Goal: Task Accomplishment & Management: Use online tool/utility

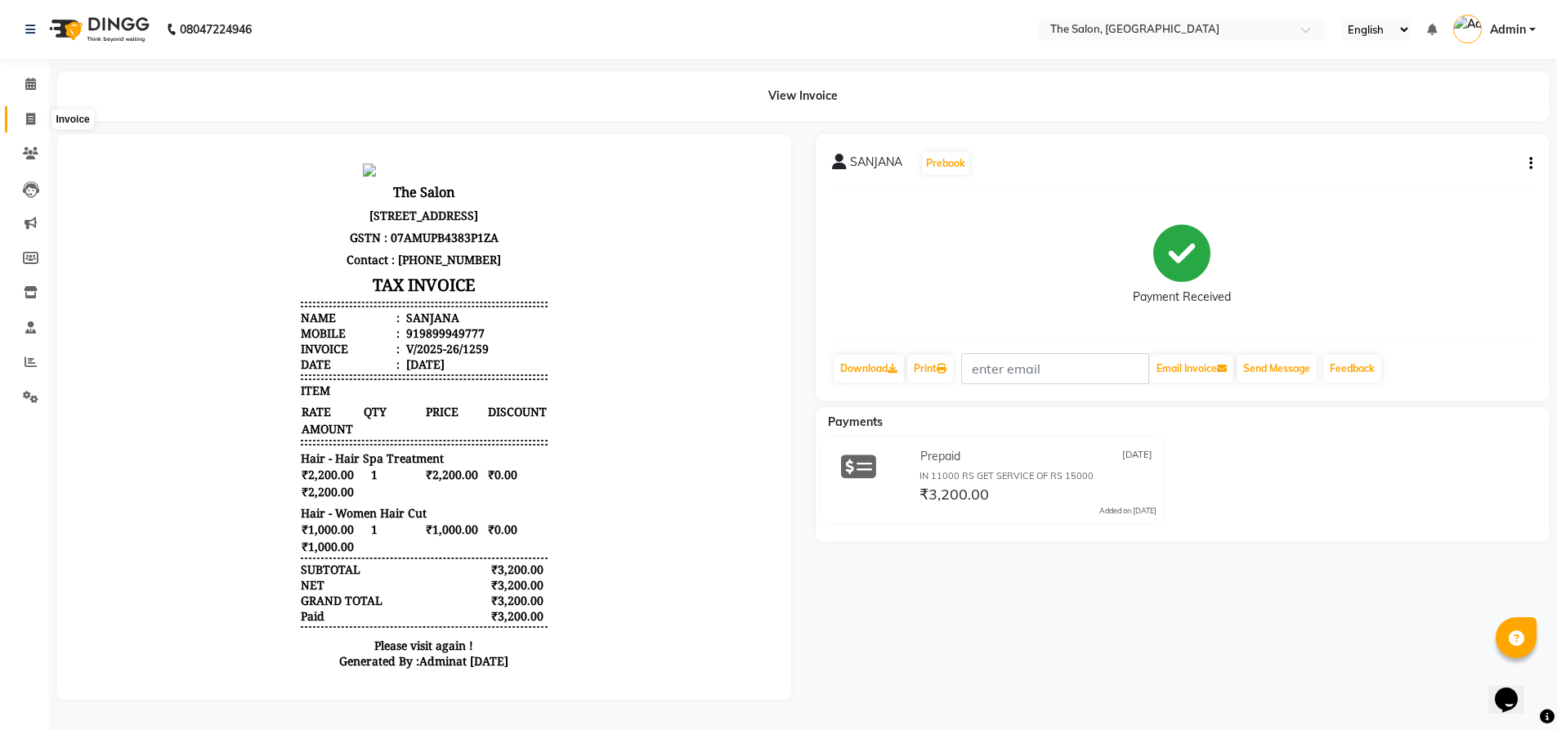
click at [32, 122] on icon at bounding box center [30, 119] width 9 height 12
select select "service"
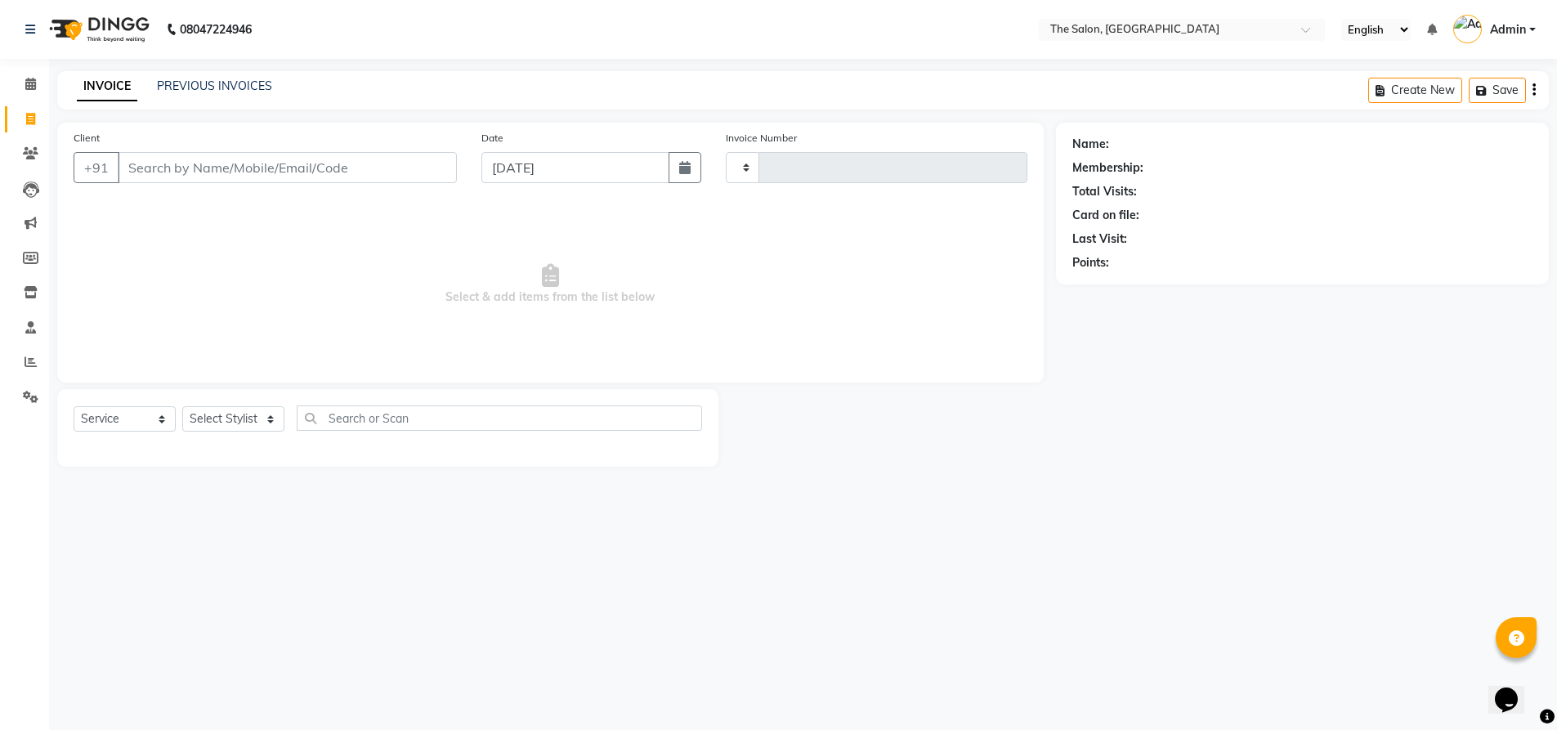
type input "1260"
select select "4245"
drag, startPoint x: 247, startPoint y: 157, endPoint x: 857, endPoint y: 158, distance: 610.6
click at [250, 158] on input "Client" at bounding box center [289, 167] width 342 height 31
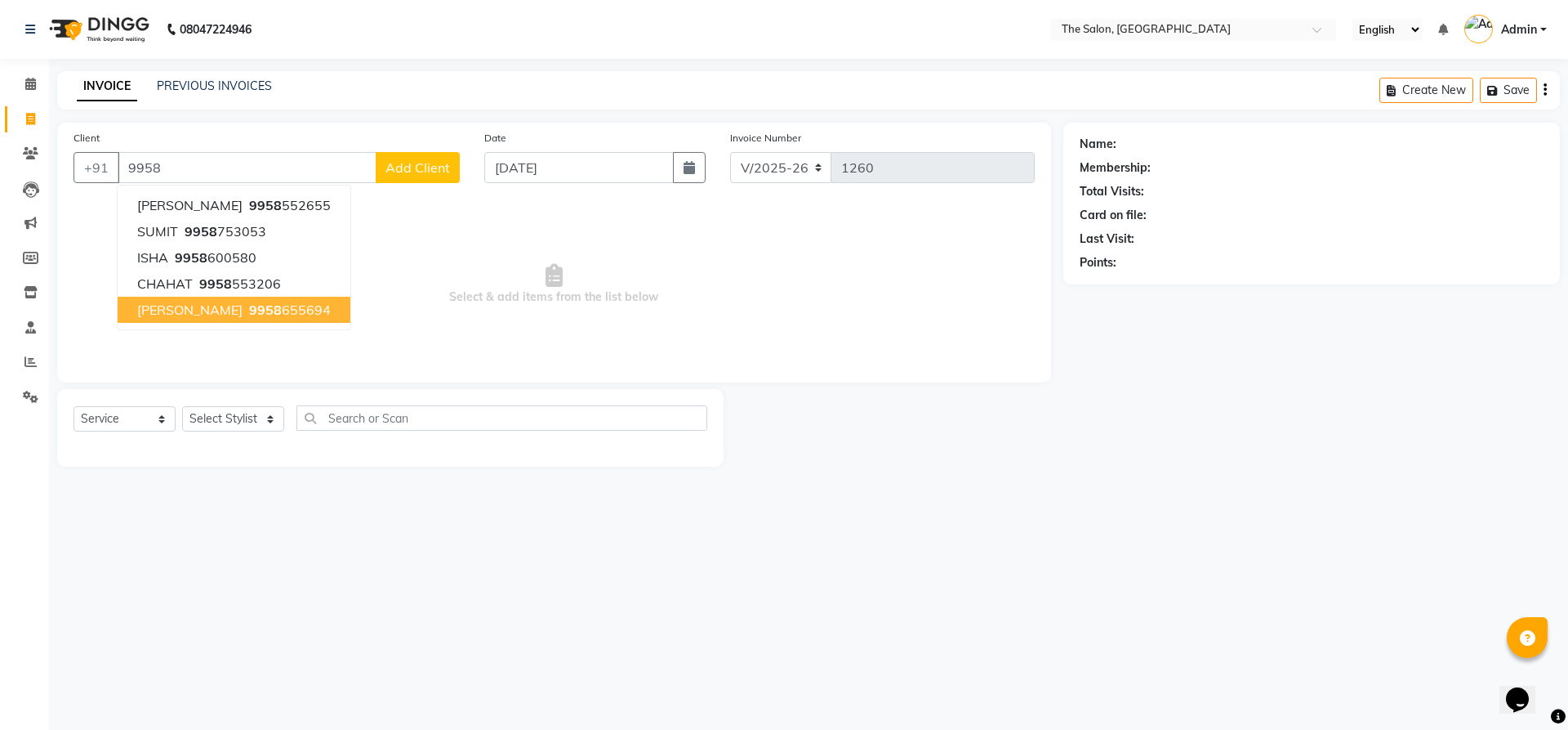
click at [213, 318] on button "[PERSON_NAME] 9958 655694" at bounding box center [234, 310] width 233 height 26
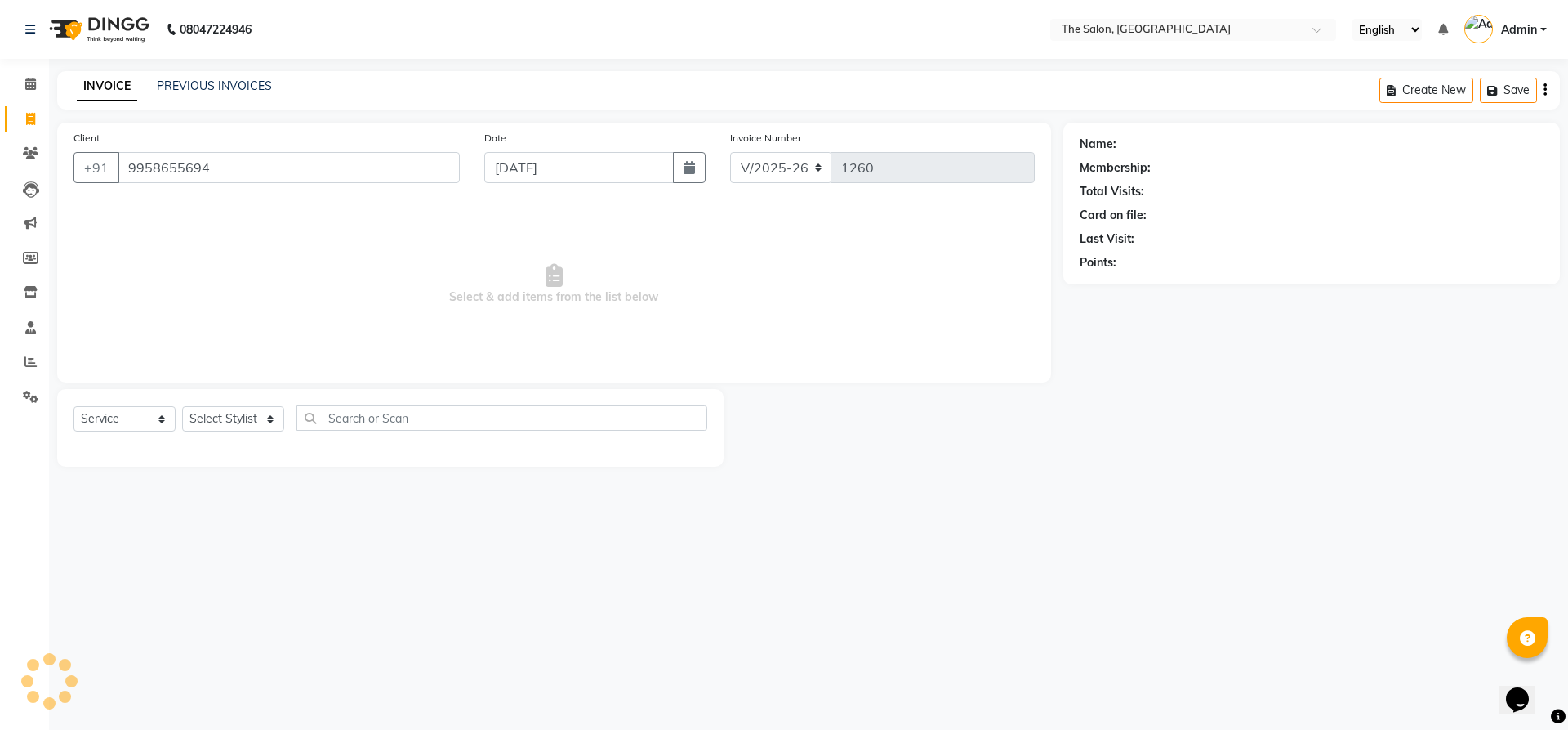
type input "9958655694"
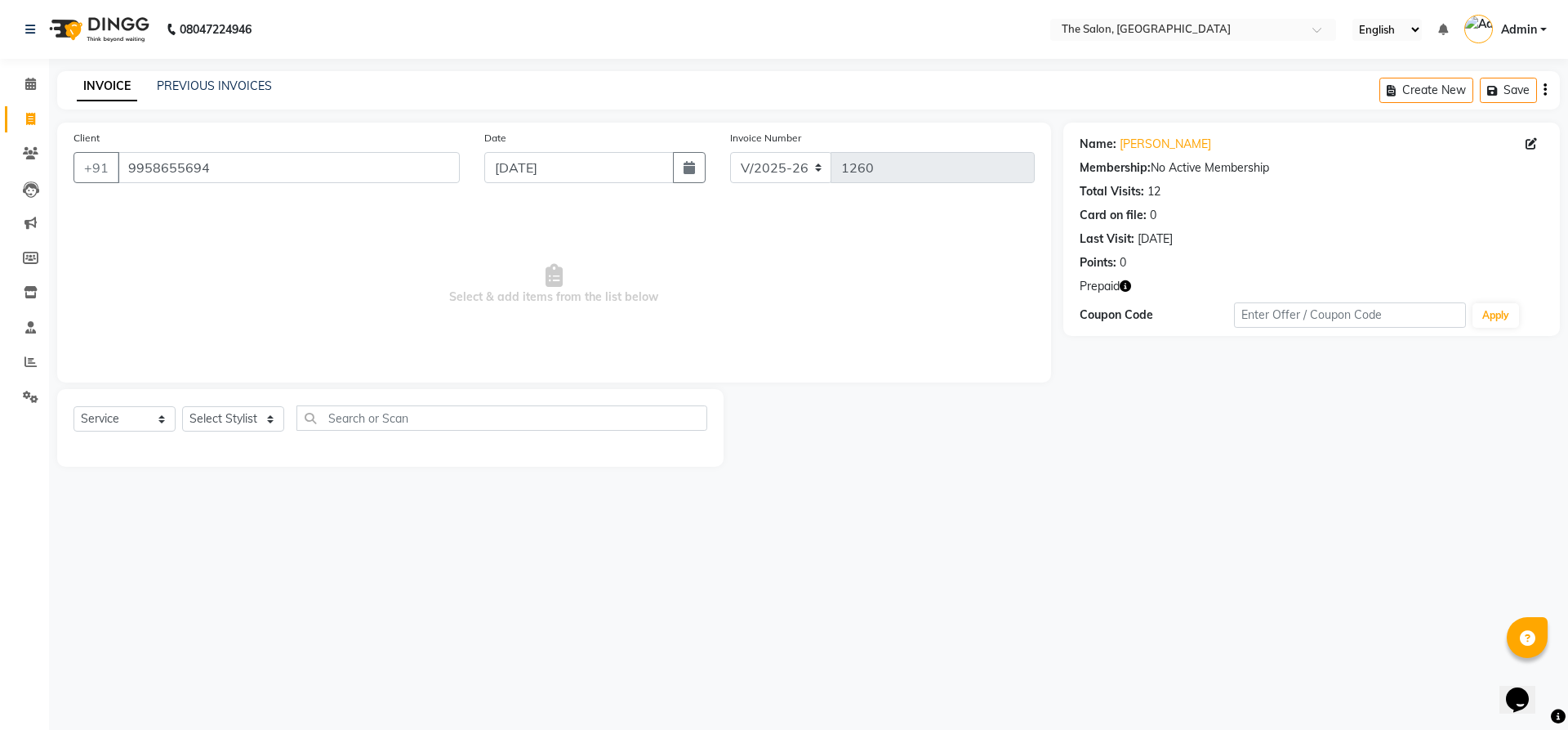
click at [1124, 282] on icon "button" at bounding box center [1125, 285] width 11 height 11
click at [203, 423] on select "Select Stylist [PERSON_NAME] [PERSON_NAME] AKASH [PERSON_NAME] ARJUN [PERSON_NA…" at bounding box center [233, 418] width 102 height 25
select select "22752"
click at [182, 406] on select "Select Stylist [PERSON_NAME] [PERSON_NAME] AKASH [PERSON_NAME] ARJUN [PERSON_NA…" at bounding box center [233, 418] width 102 height 25
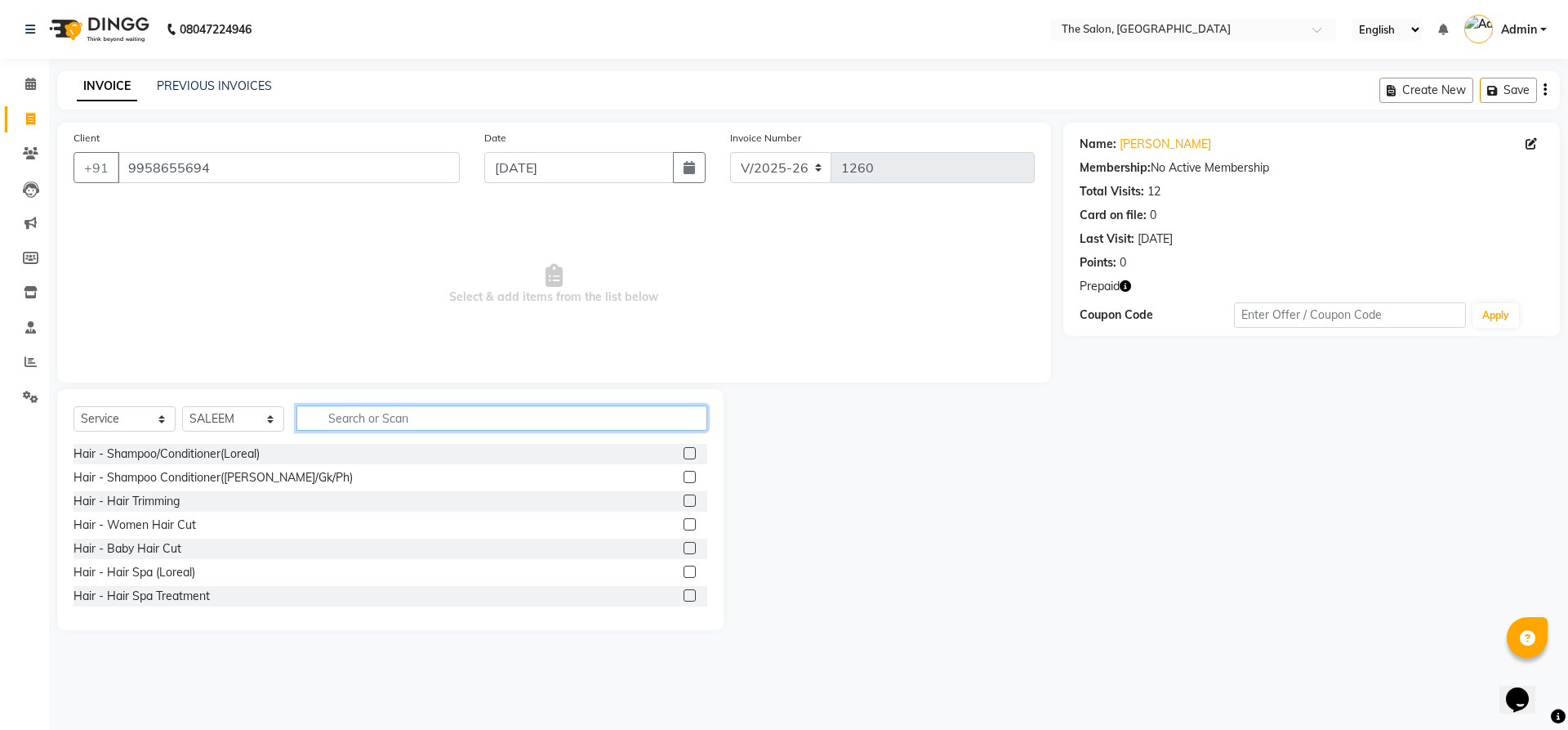
click at [423, 424] on input "text" at bounding box center [502, 417] width 411 height 25
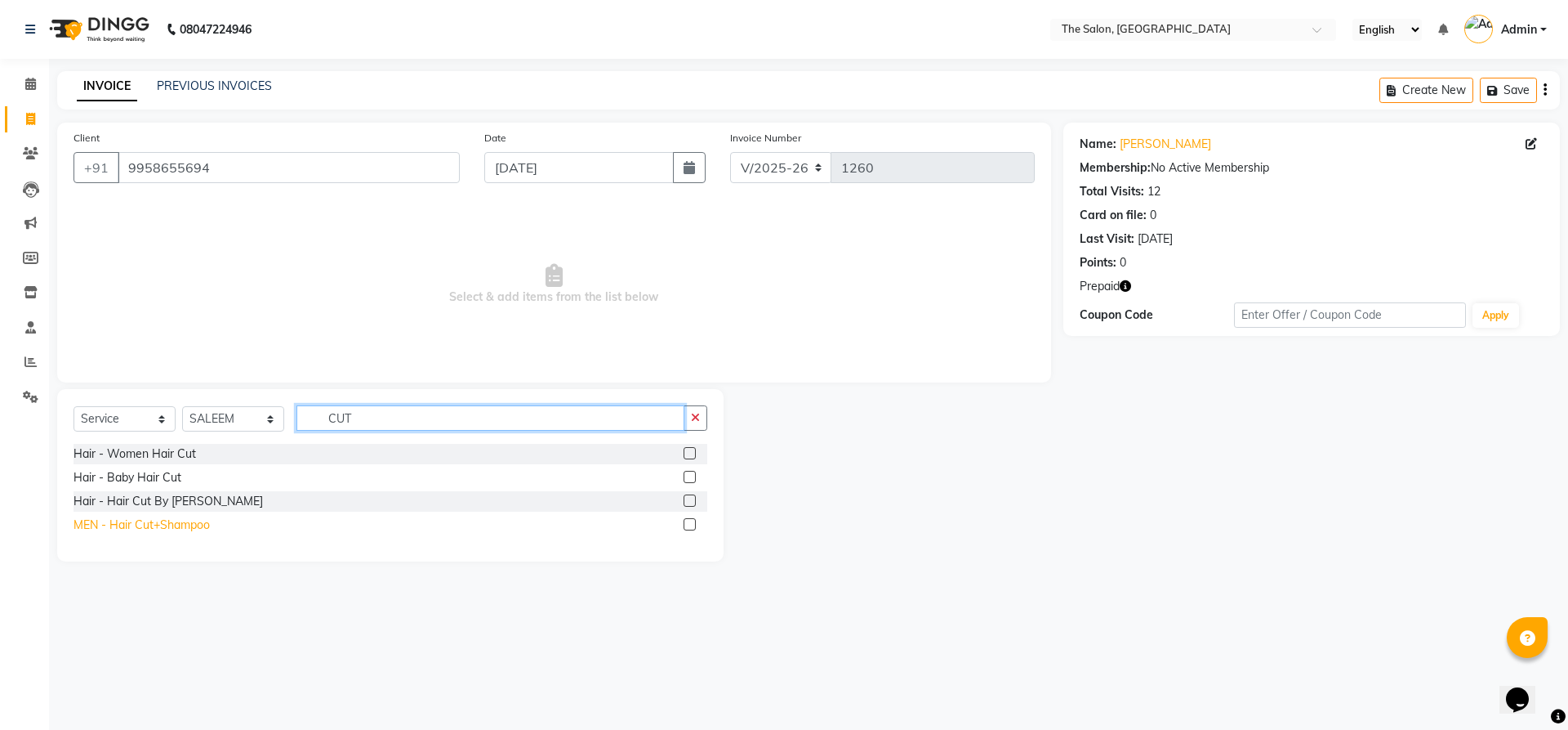
type input "CUT"
click at [181, 529] on div "MEN - Hair Cut+Shampoo" at bounding box center [142, 525] width 136 height 17
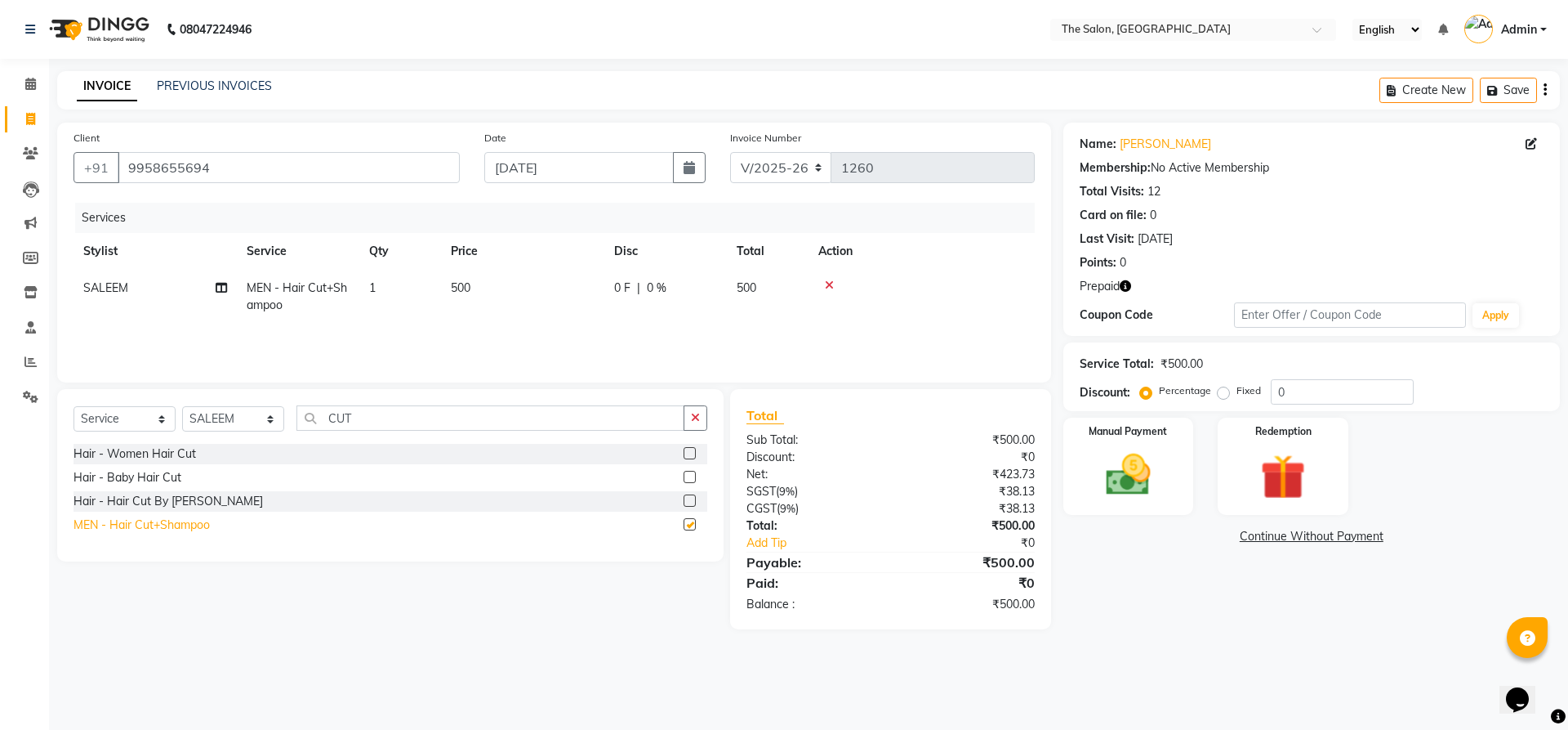
checkbox input "false"
click at [449, 412] on input "CUT" at bounding box center [491, 417] width 388 height 25
type input "C"
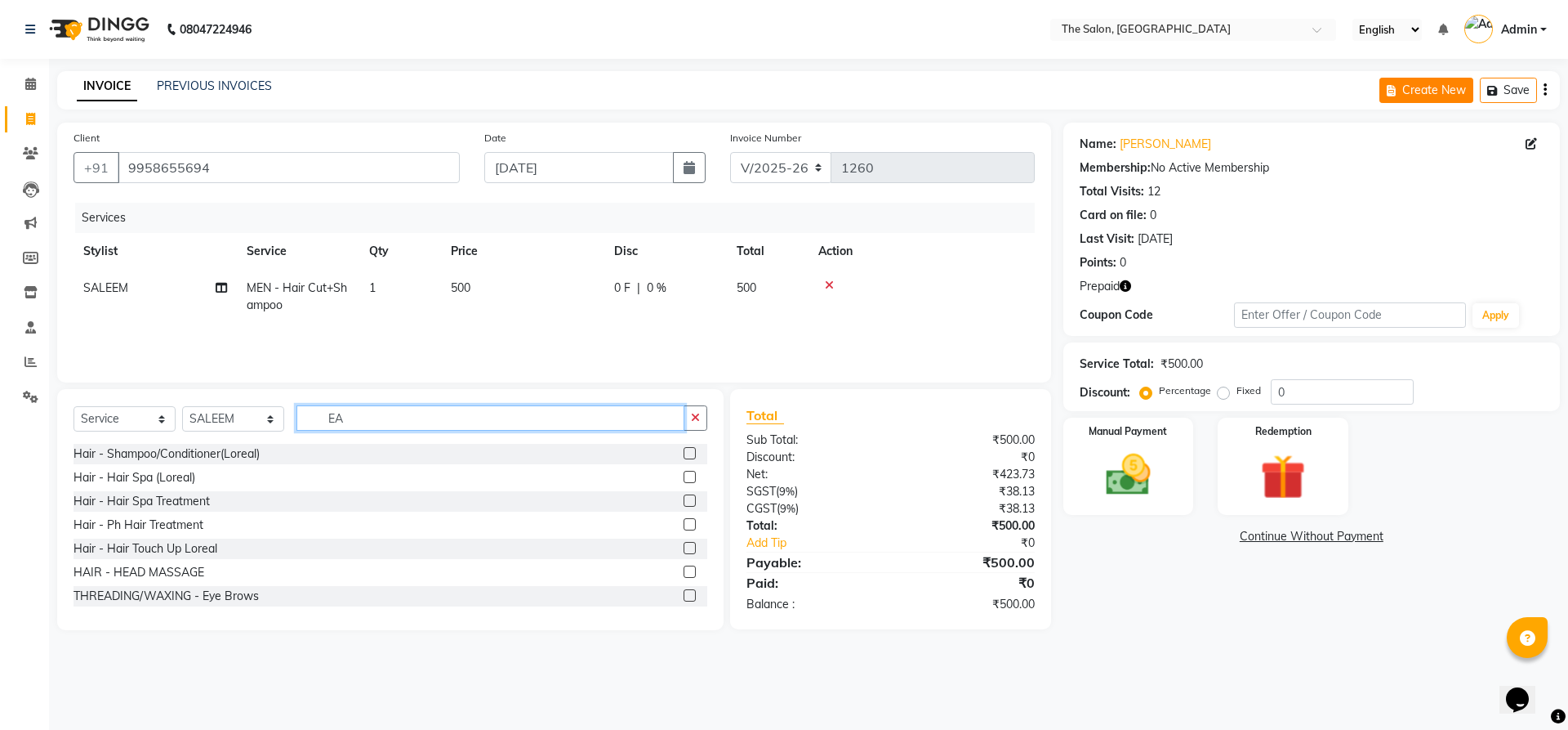
type input "E"
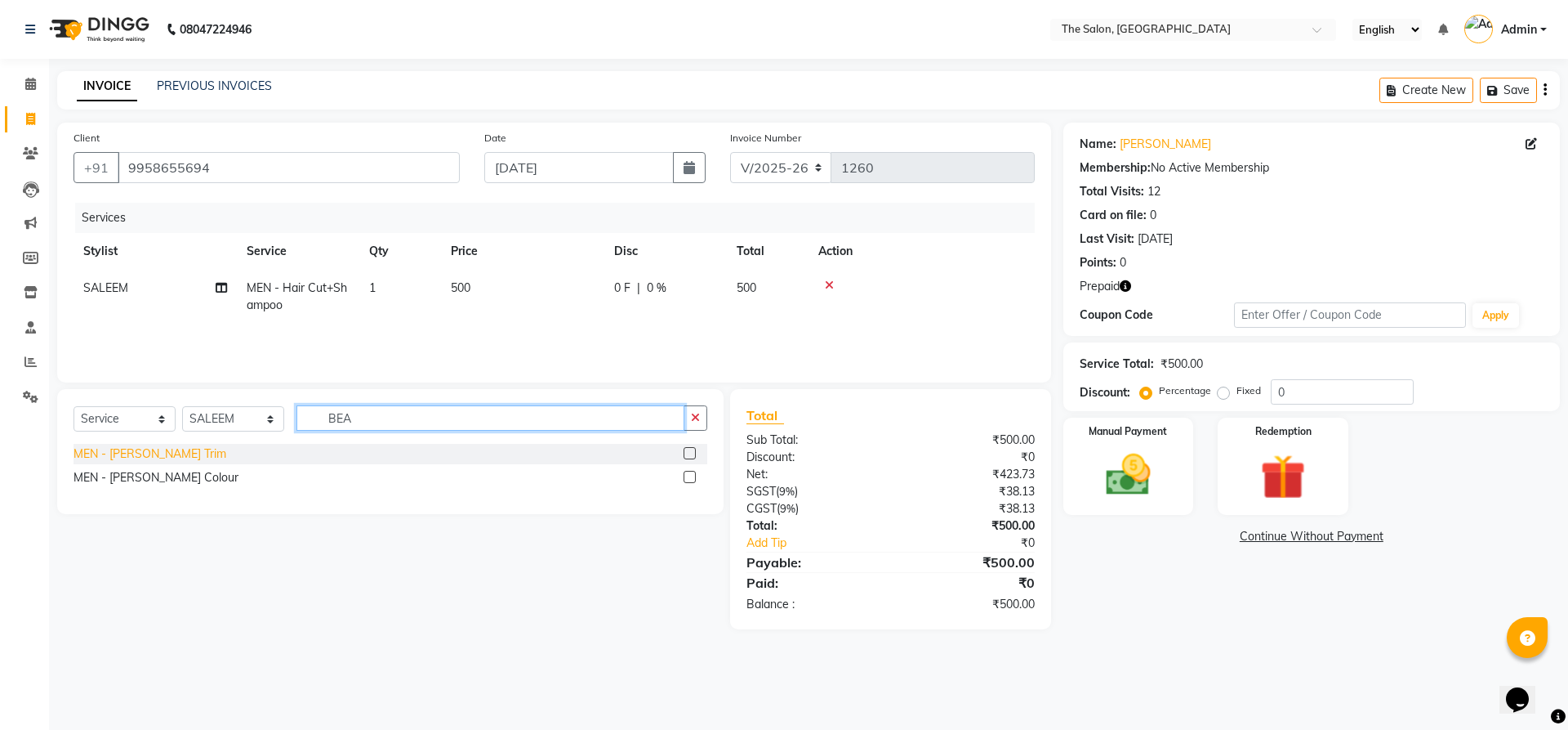
type input "BEA"
click at [124, 456] on div "MEN - [PERSON_NAME] Trim" at bounding box center [150, 453] width 153 height 17
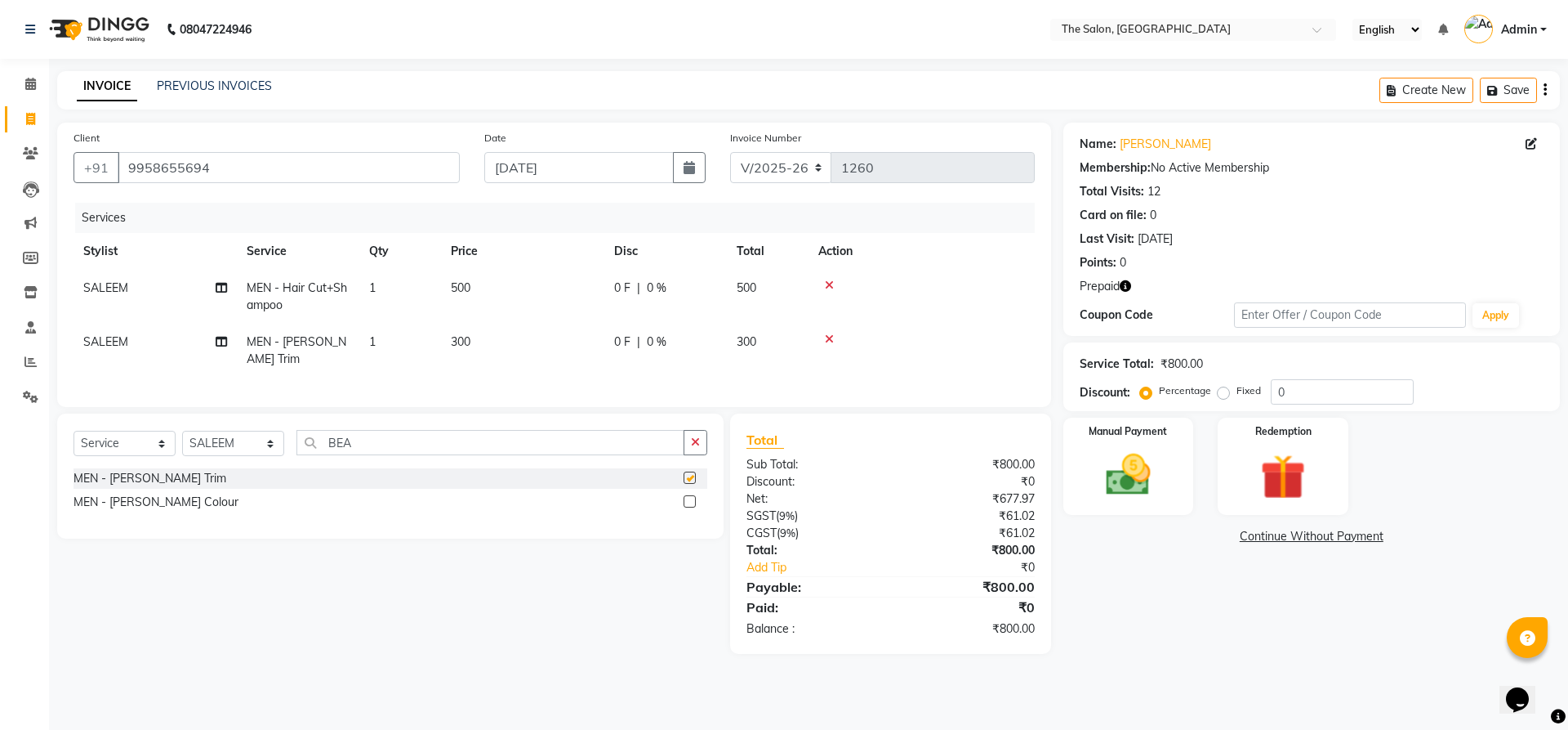
checkbox input "false"
click at [1214, 493] on div "Manual Payment Redemption" at bounding box center [1311, 466] width 521 height 97
click at [1217, 492] on div "Manual Payment Redemption" at bounding box center [1311, 466] width 521 height 97
click at [1344, 523] on div "Name: [PERSON_NAME] Membership: No Active Membership Total Visits: 12 Card on f…" at bounding box center [1317, 388] width 509 height 531
click at [1284, 495] on img at bounding box center [1283, 477] width 76 height 58
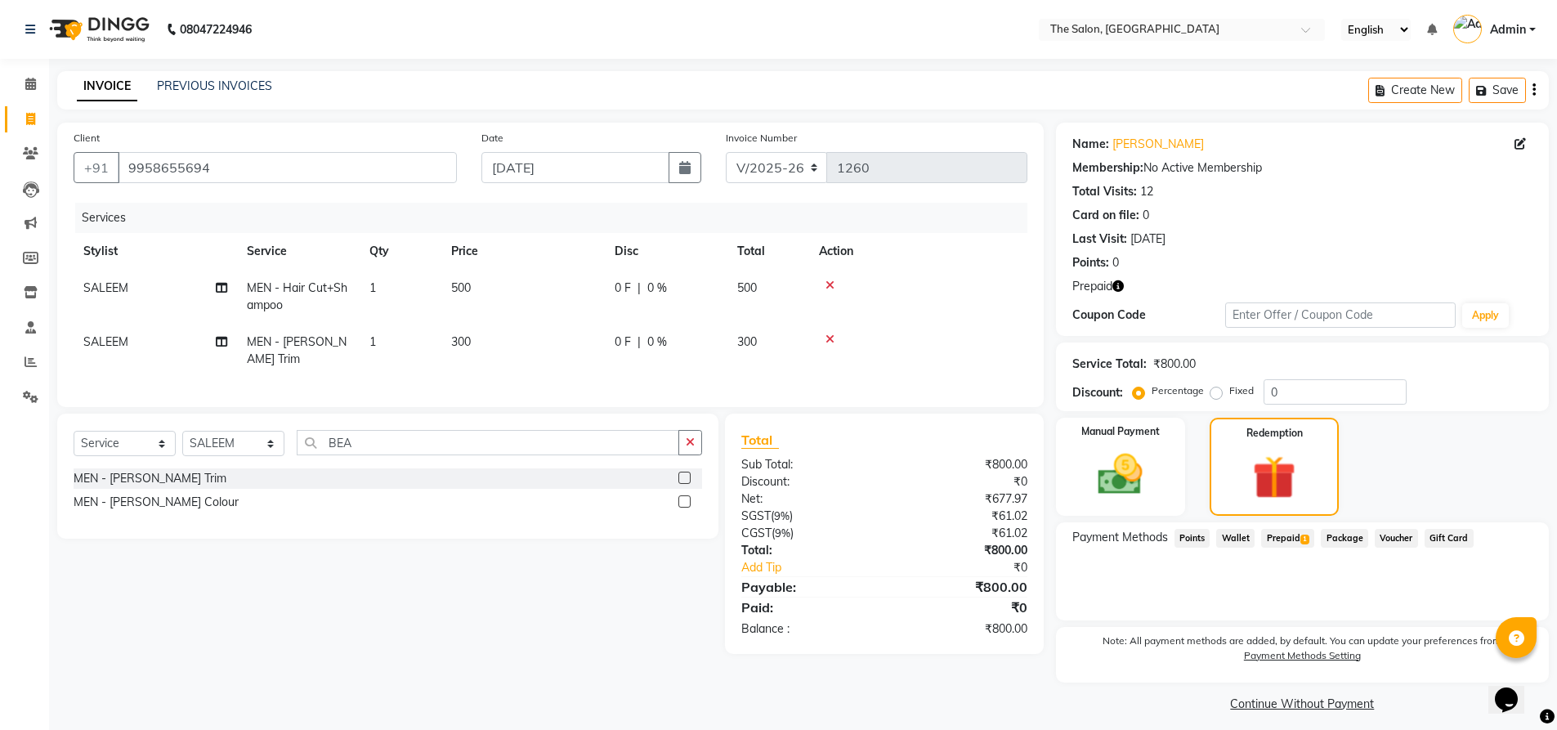
click at [1283, 537] on span "Prepaid 1" at bounding box center [1287, 538] width 53 height 19
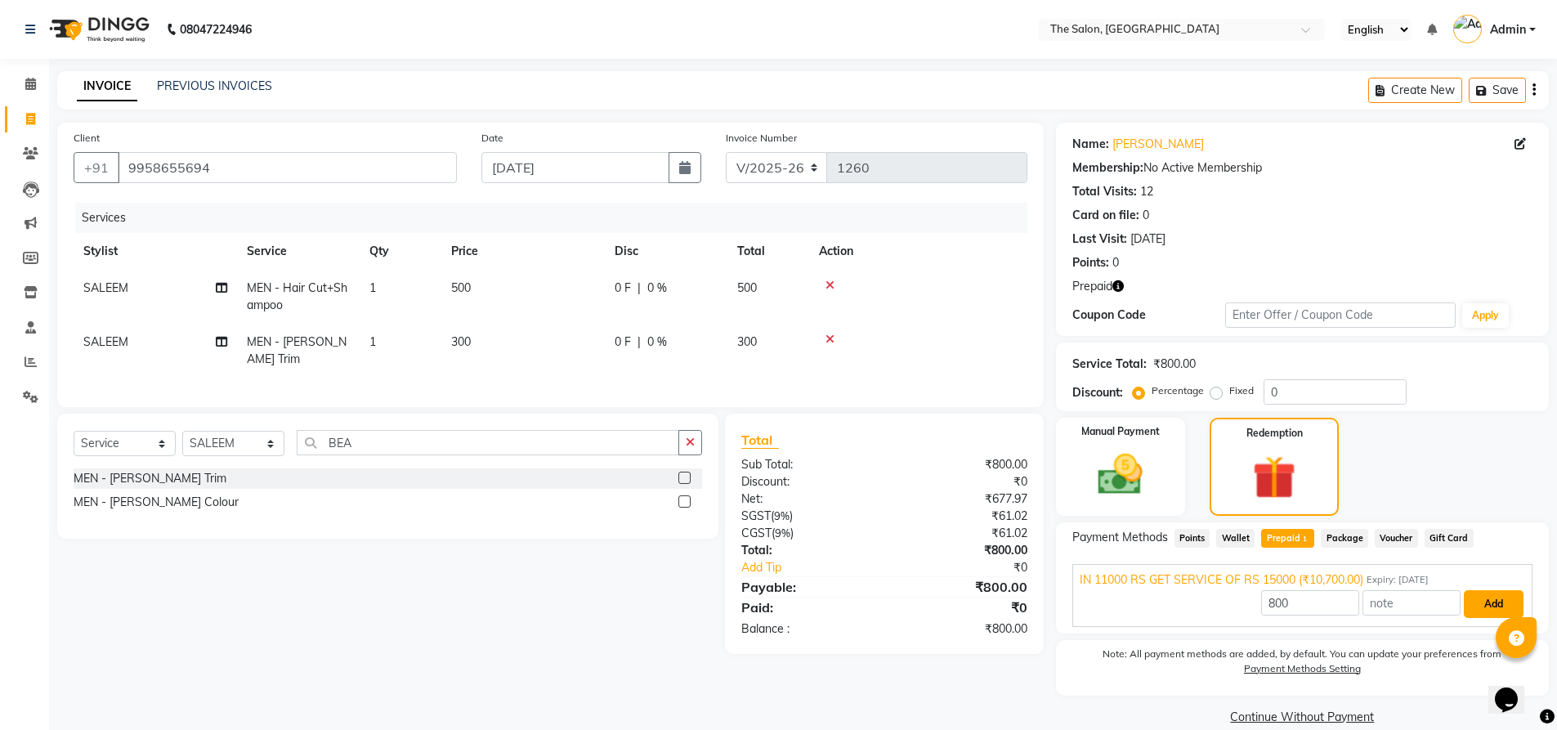
click at [1475, 615] on button "Add" at bounding box center [1494, 604] width 60 height 28
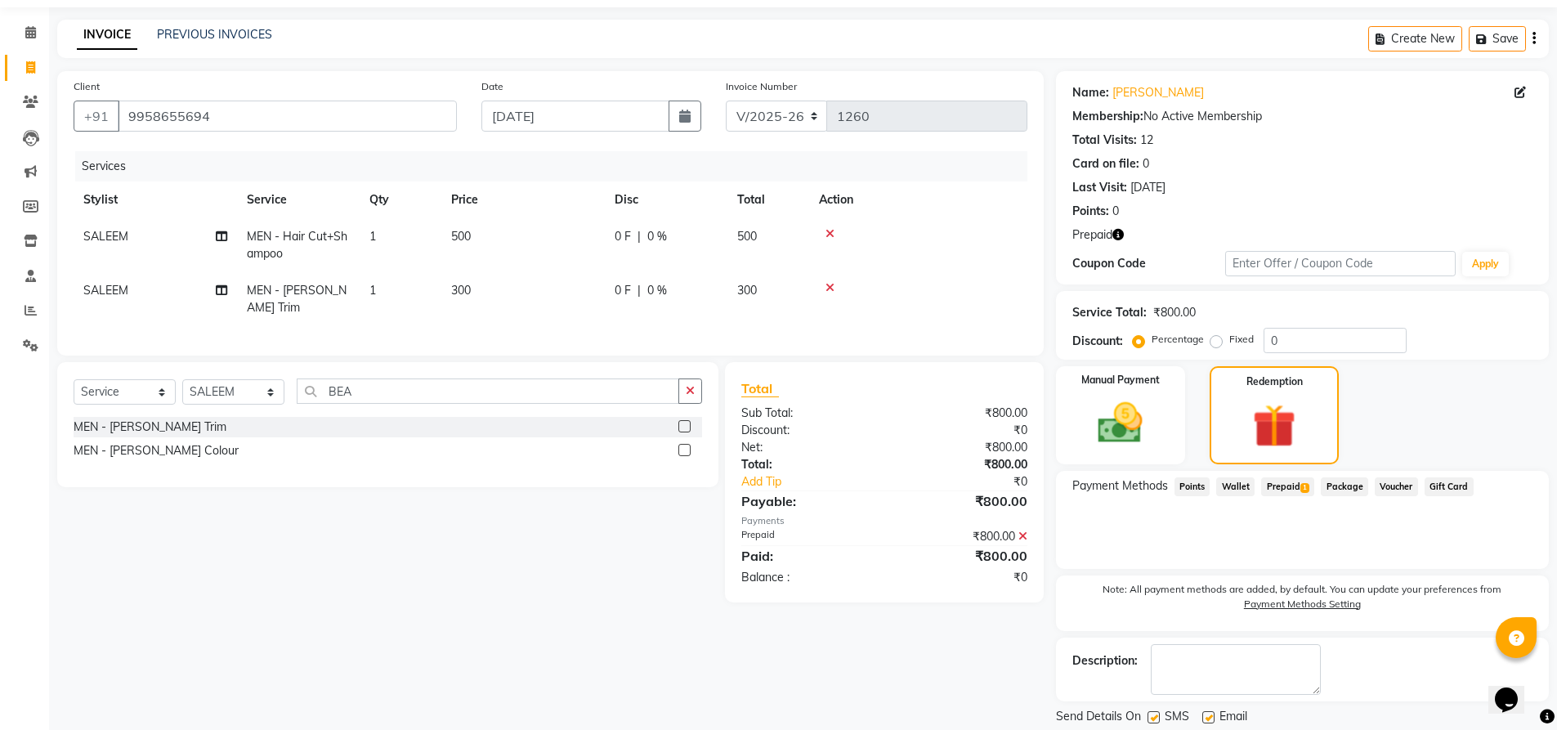
scroll to position [103, 0]
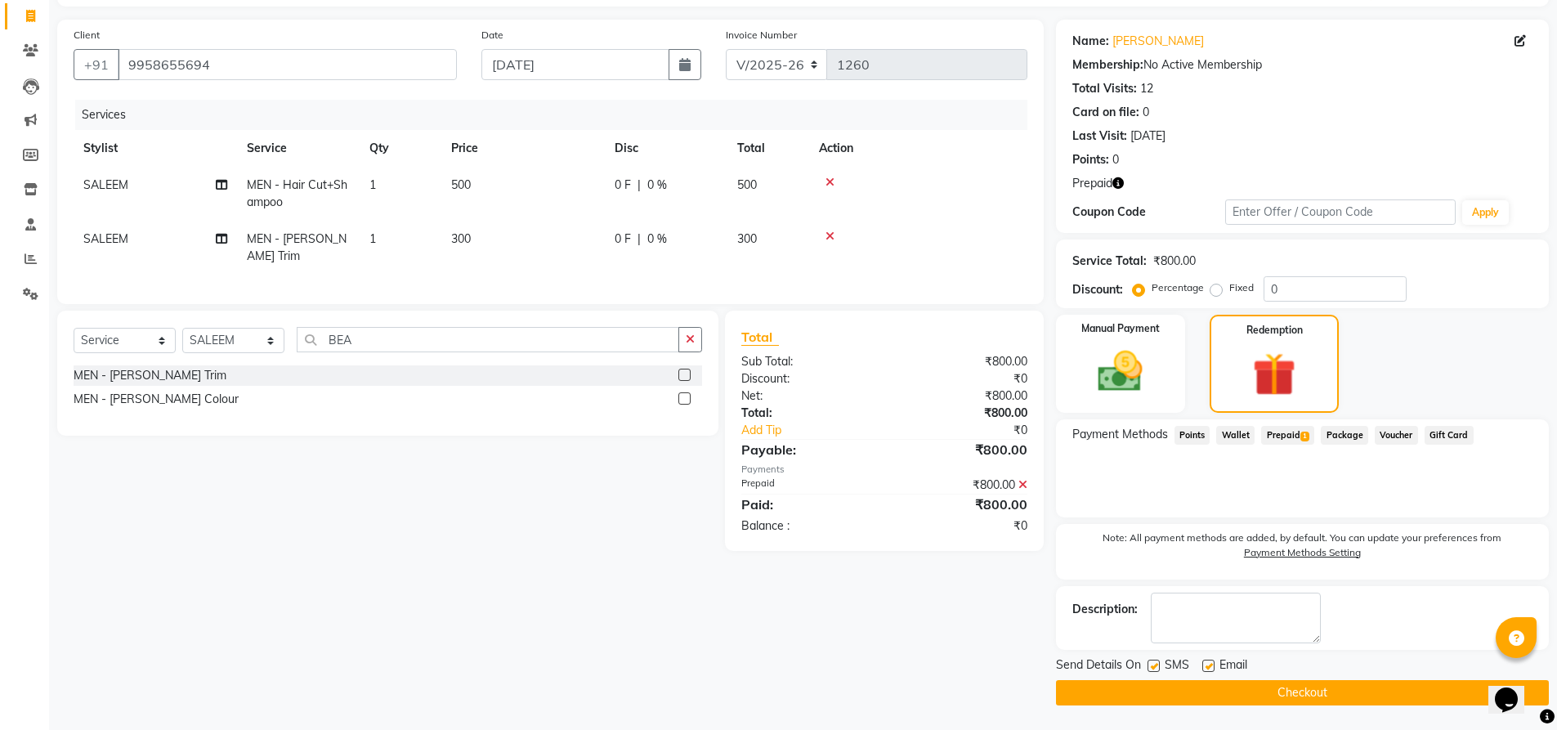
click at [1260, 690] on button "Checkout" at bounding box center [1302, 692] width 493 height 25
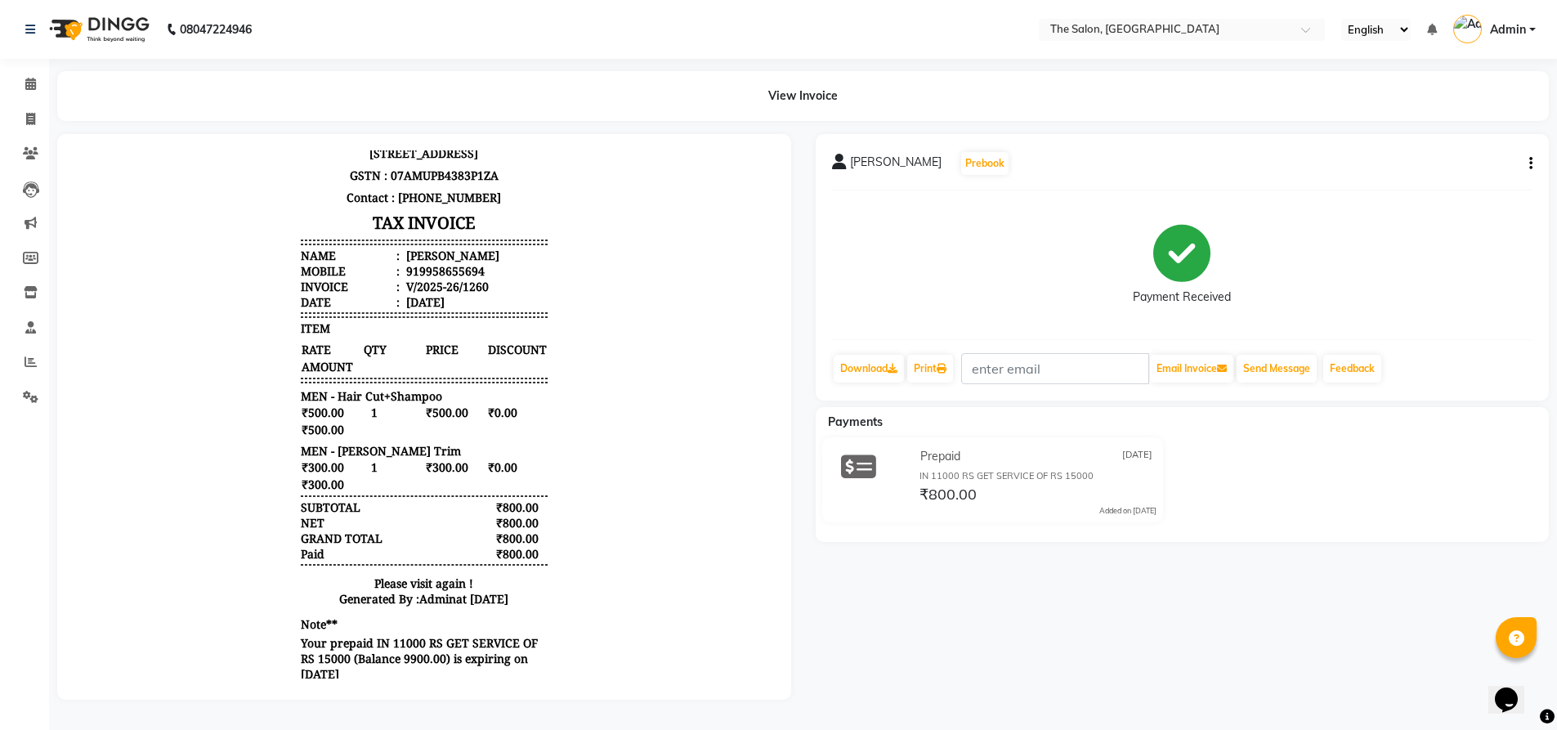
scroll to position [97, 0]
